Goal: Check status: Check status

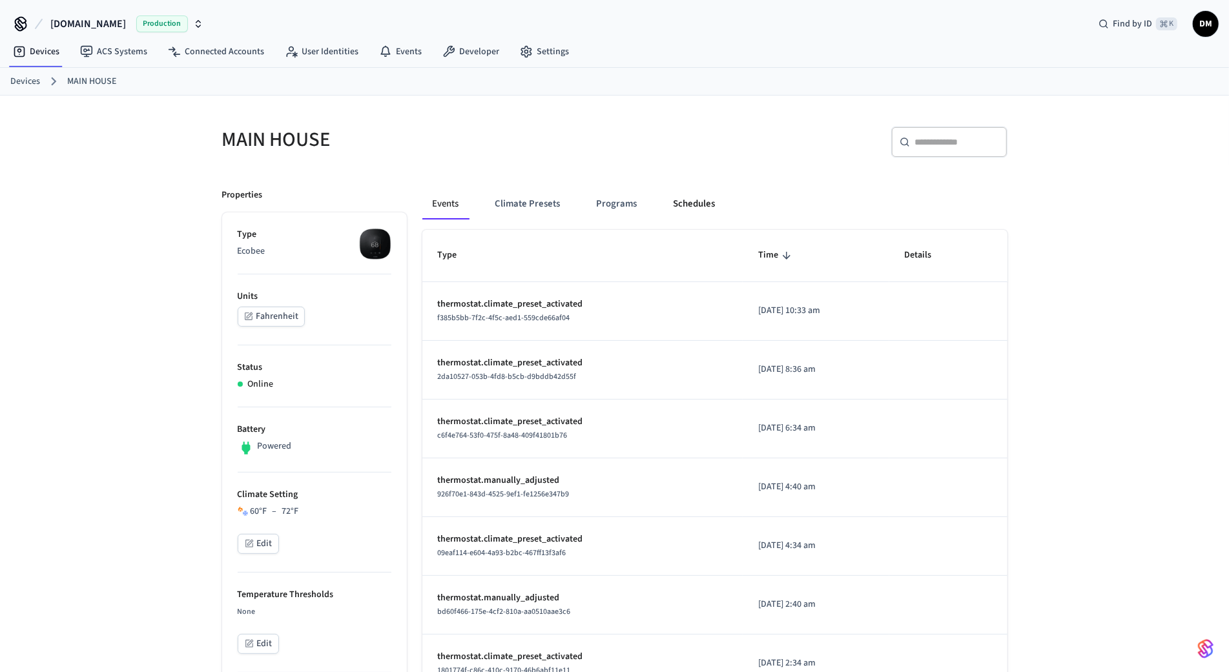
click at [679, 194] on button "Schedules" at bounding box center [694, 204] width 63 height 31
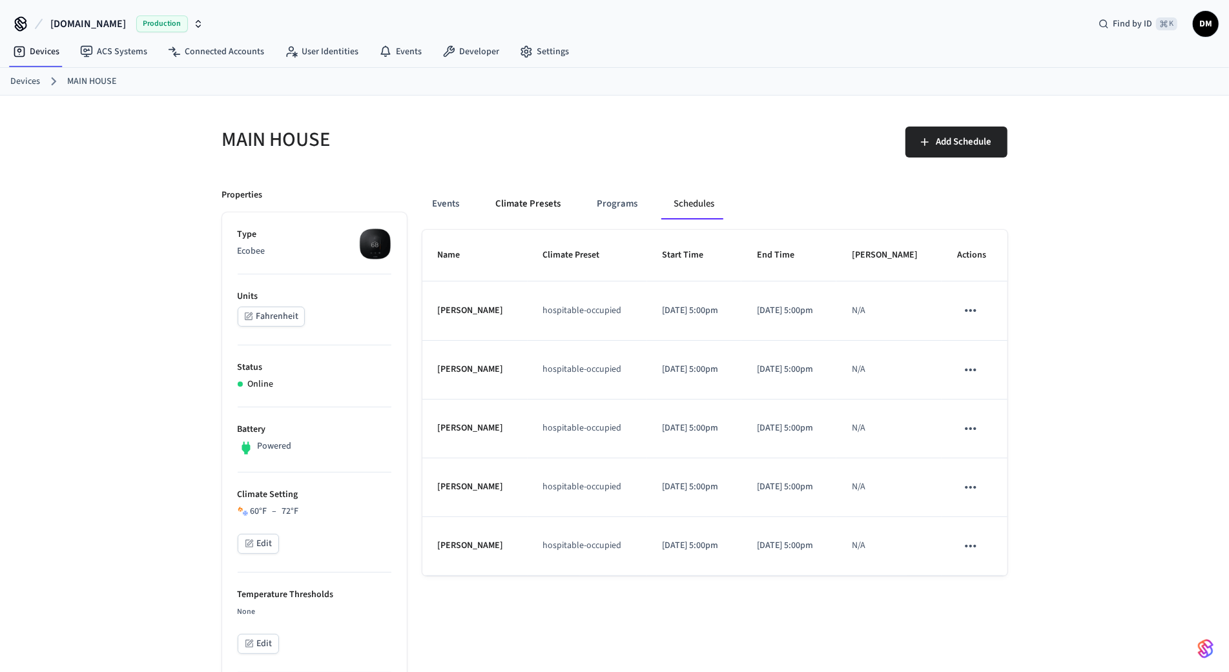
click at [529, 198] on button "Climate Presets" at bounding box center [529, 204] width 86 height 31
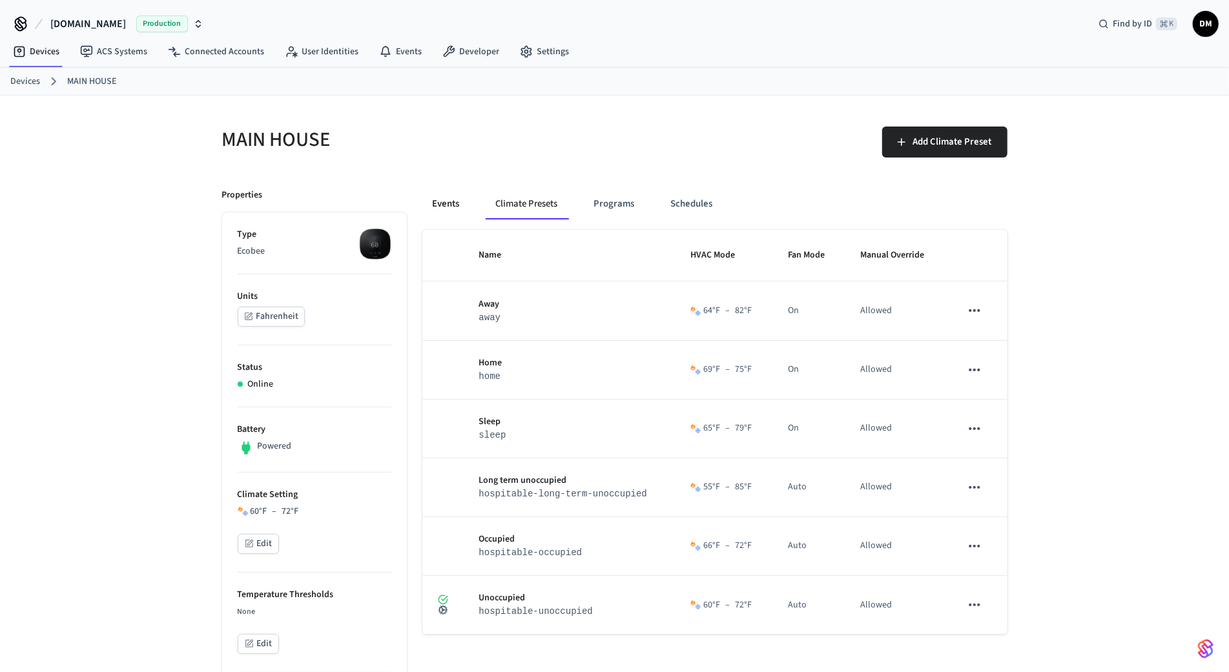
click at [456, 203] on button "Events" at bounding box center [446, 204] width 48 height 31
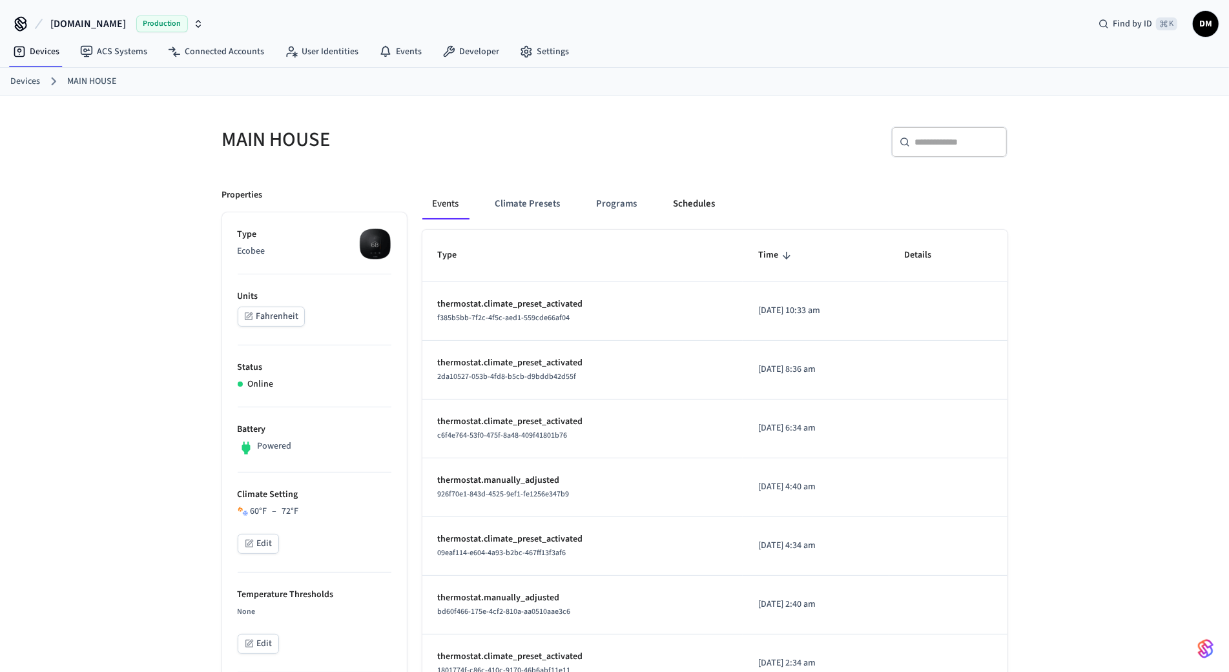
click at [709, 210] on button "Schedules" at bounding box center [694, 204] width 63 height 31
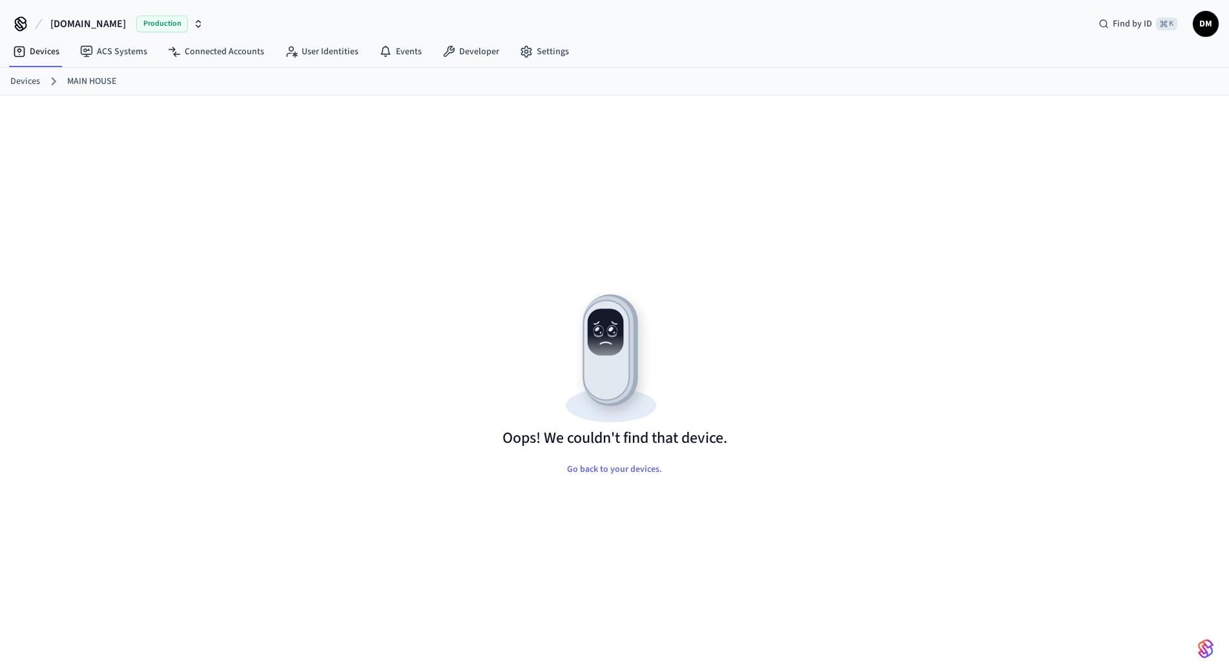
click at [767, 169] on div "Oops! We couldn't find that device. Go back to your devices." at bounding box center [615, 401] width 806 height 548
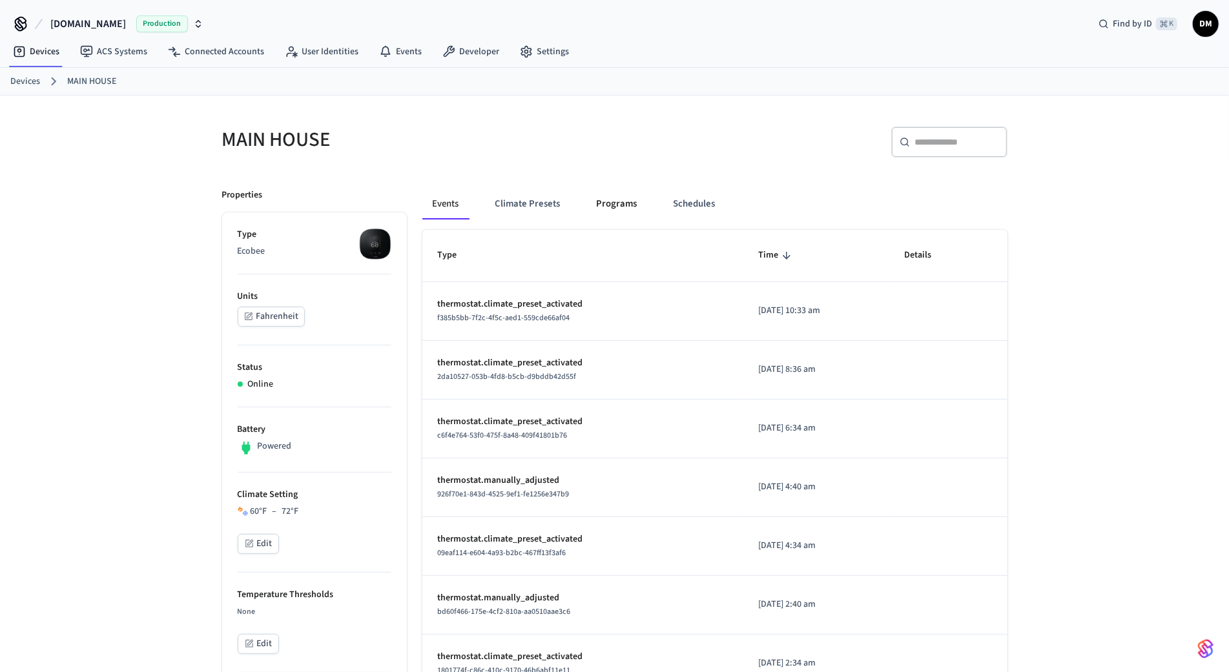
click at [600, 210] on button "Programs" at bounding box center [616, 204] width 61 height 31
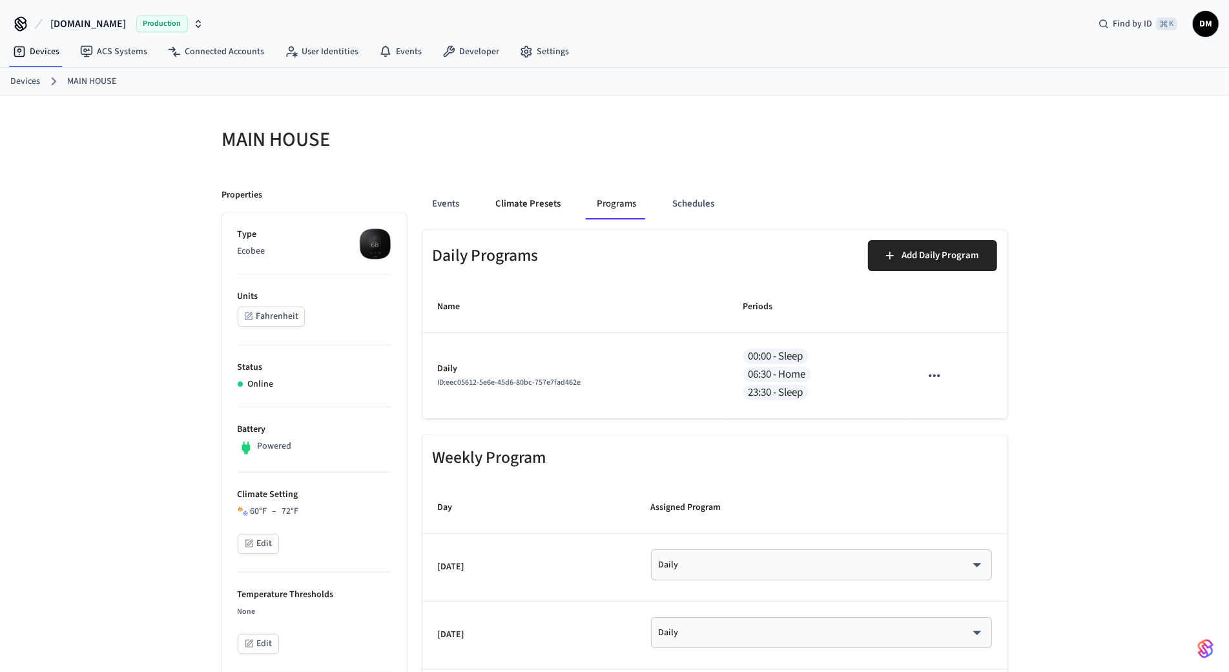
click at [557, 207] on button "Climate Presets" at bounding box center [529, 204] width 86 height 31
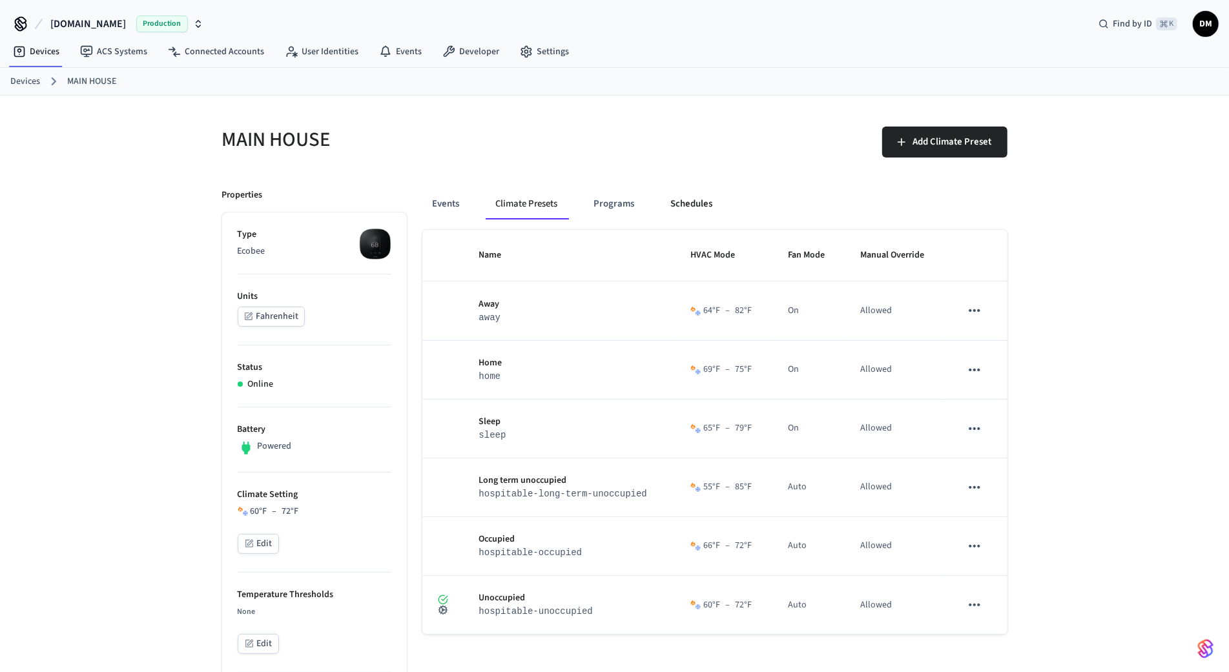
click at [706, 209] on button "Schedules" at bounding box center [692, 204] width 63 height 31
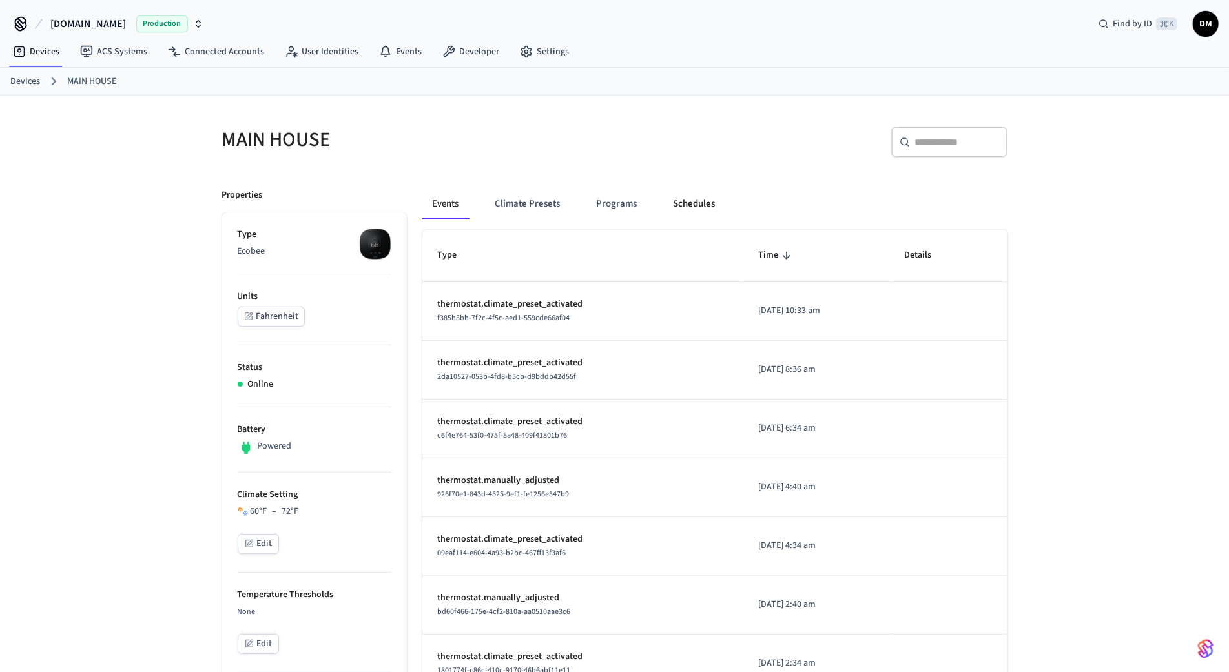
click at [671, 206] on button "Schedules" at bounding box center [694, 204] width 63 height 31
